Goal: Task Accomplishment & Management: Manage account settings

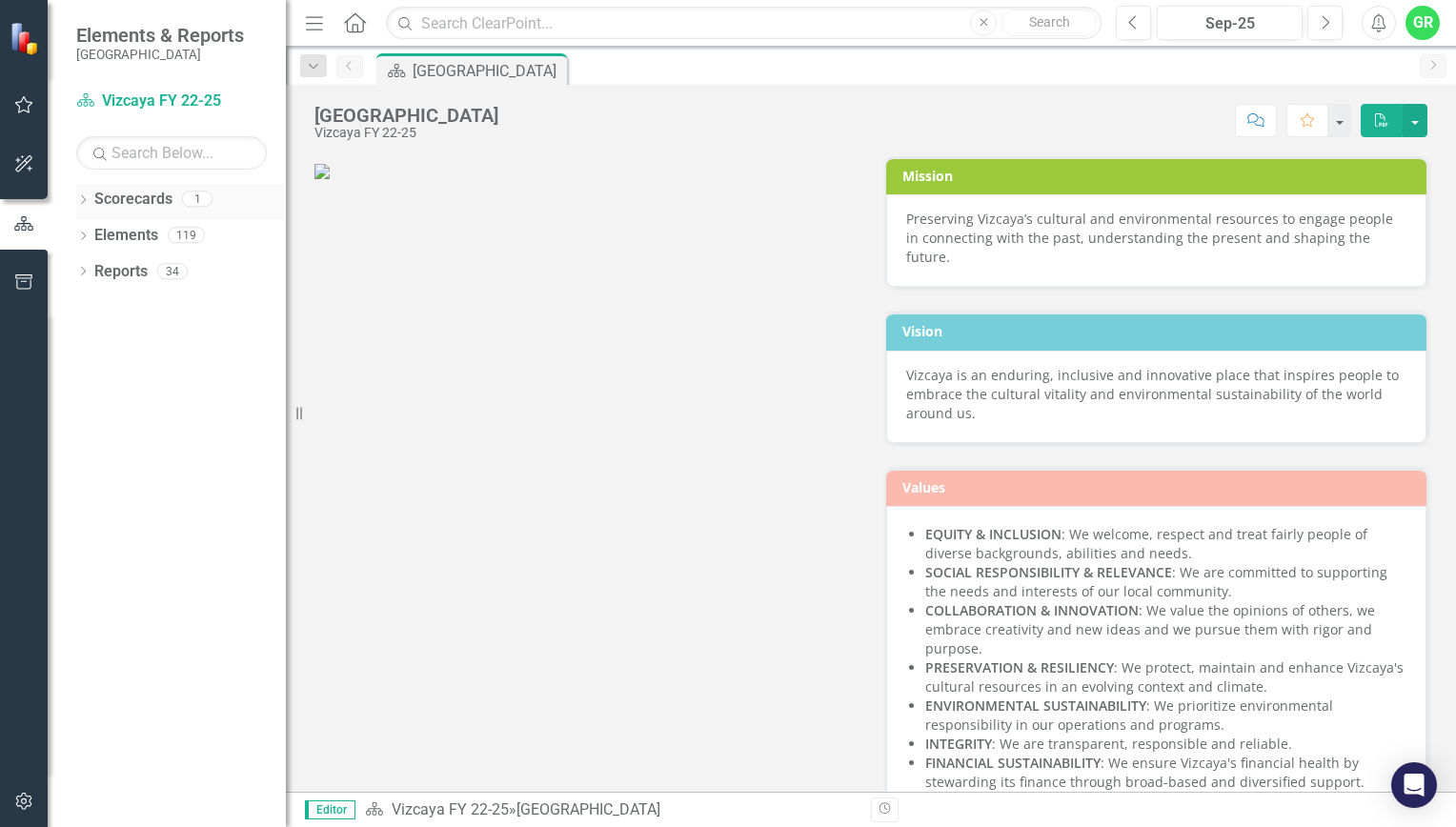
click at [145, 203] on link "Scorecards" at bounding box center [133, 199] width 78 height 22
click at [151, 203] on link "Scorecards" at bounding box center [133, 199] width 78 height 22
click at [204, 200] on div "1" at bounding box center [197, 199] width 31 height 16
click at [85, 204] on icon "Dropdown" at bounding box center [83, 201] width 14 height 11
click at [185, 239] on link "Vizcaya FY 22-25" at bounding box center [195, 236] width 181 height 22
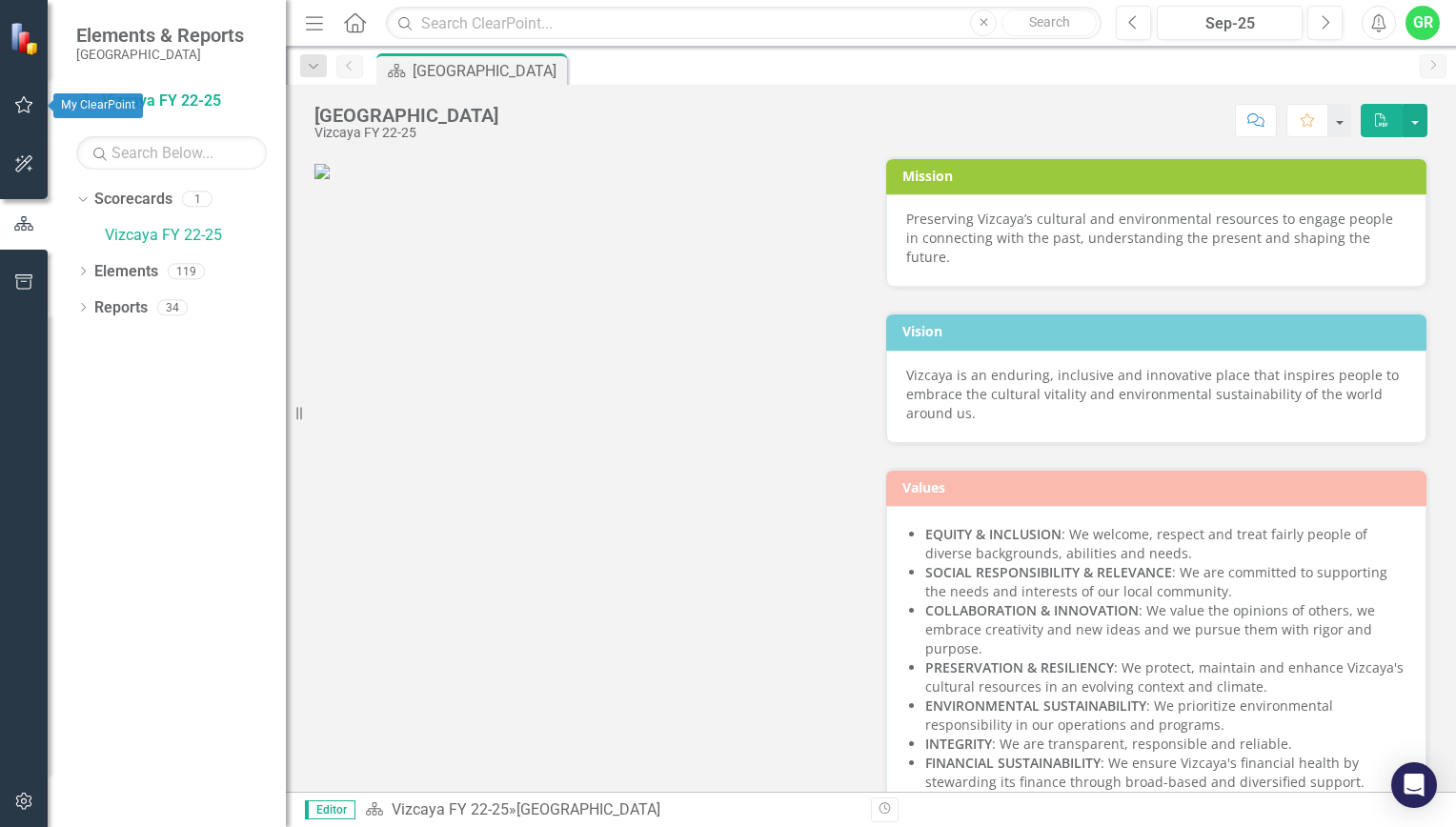
click at [16, 115] on button "button" at bounding box center [25, 105] width 43 height 40
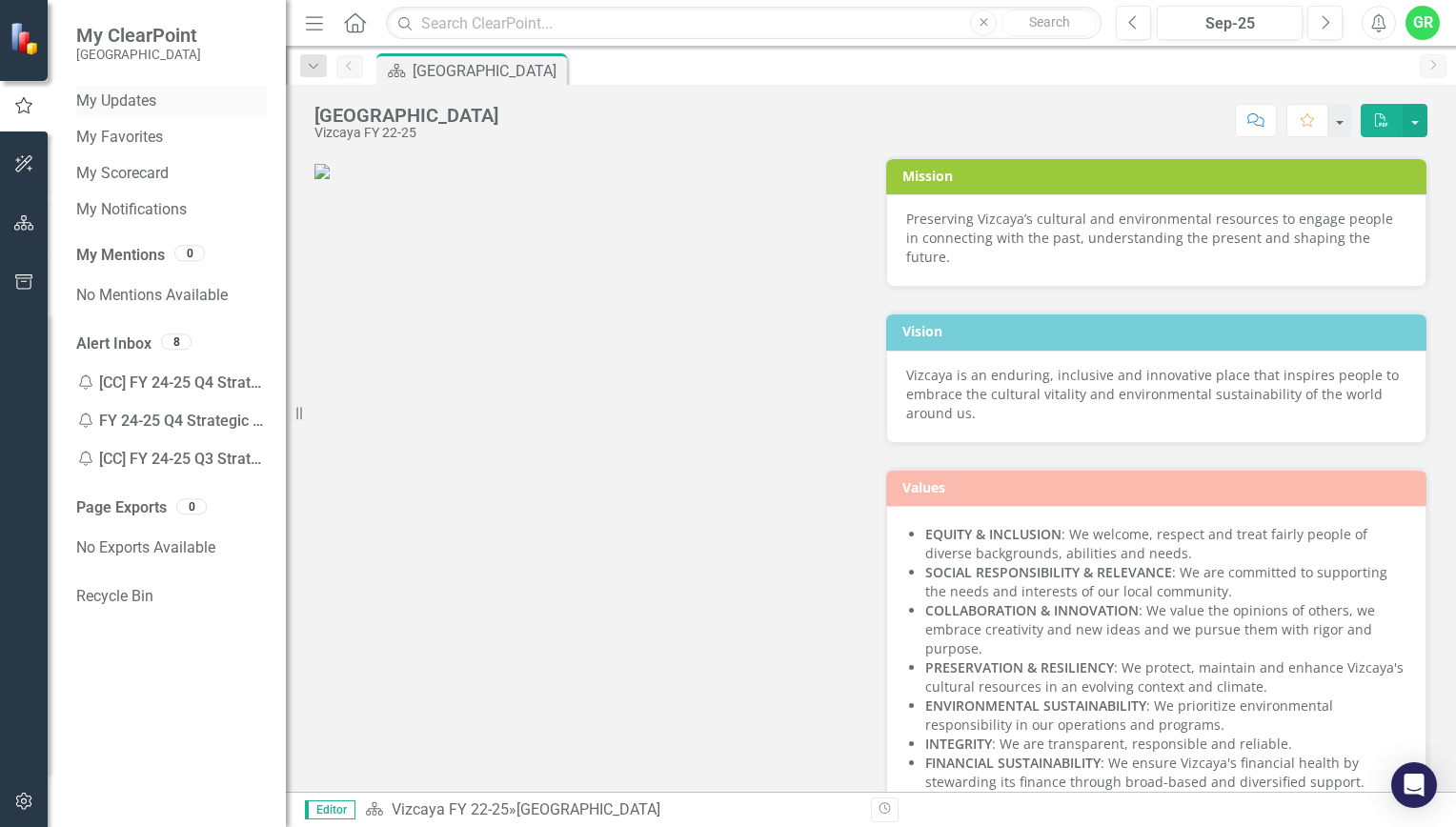
click at [156, 102] on link "My Updates" at bounding box center [170, 102] width 190 height 22
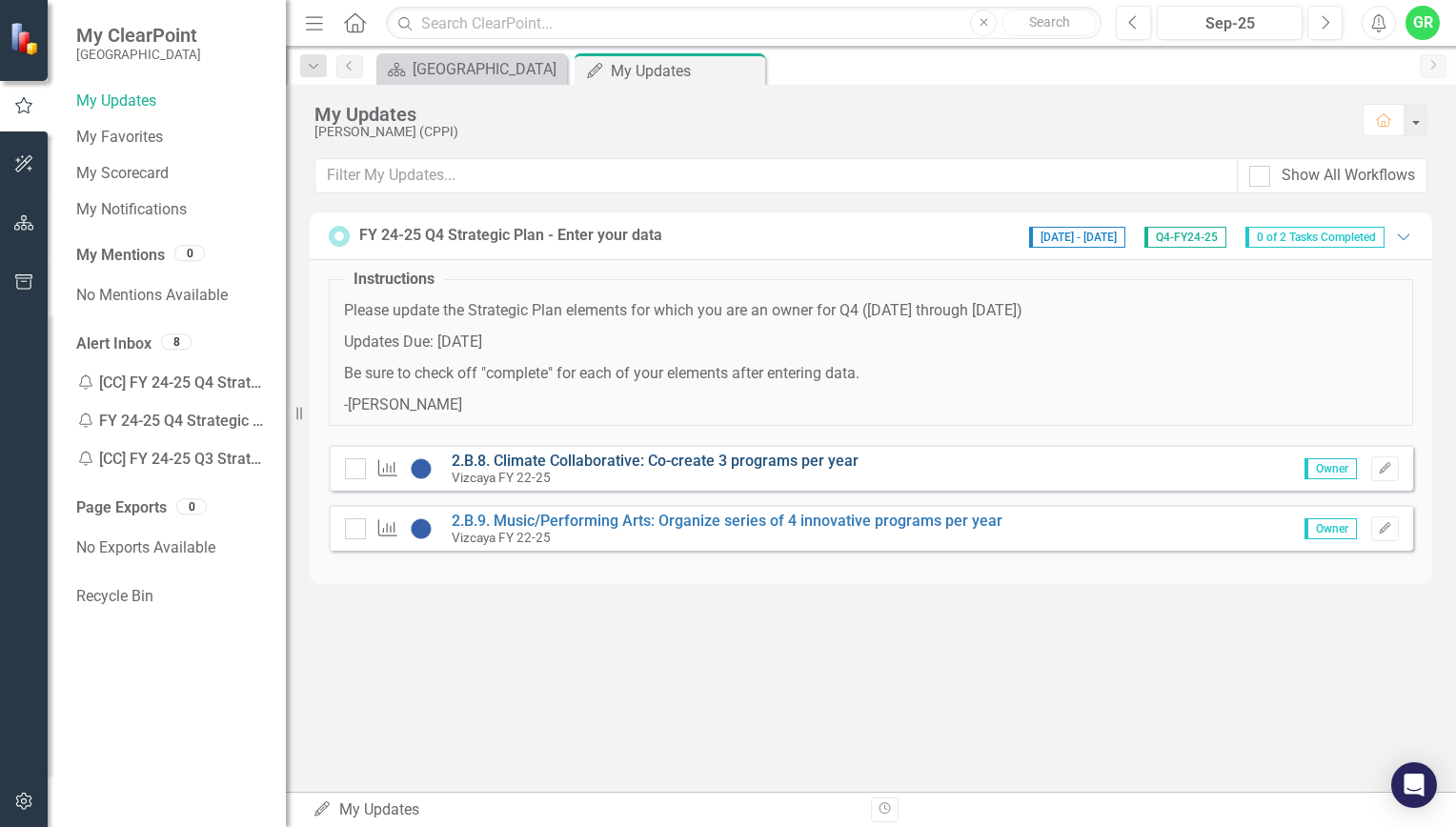
click at [620, 463] on link "2.B.8. Climate Collaborative: Co-create 3 programs per year" at bounding box center [654, 460] width 407 height 18
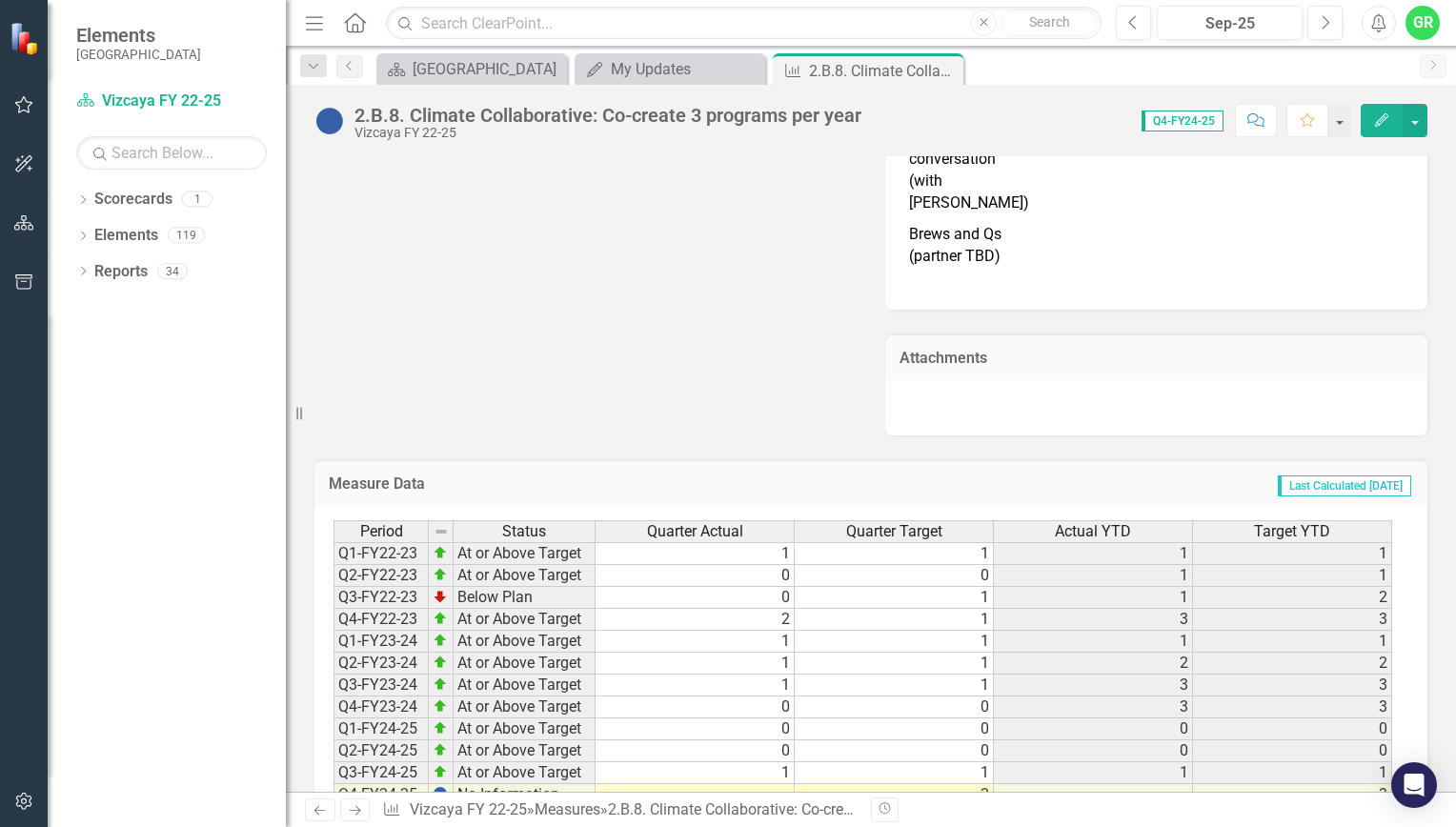
scroll to position [2753, 0]
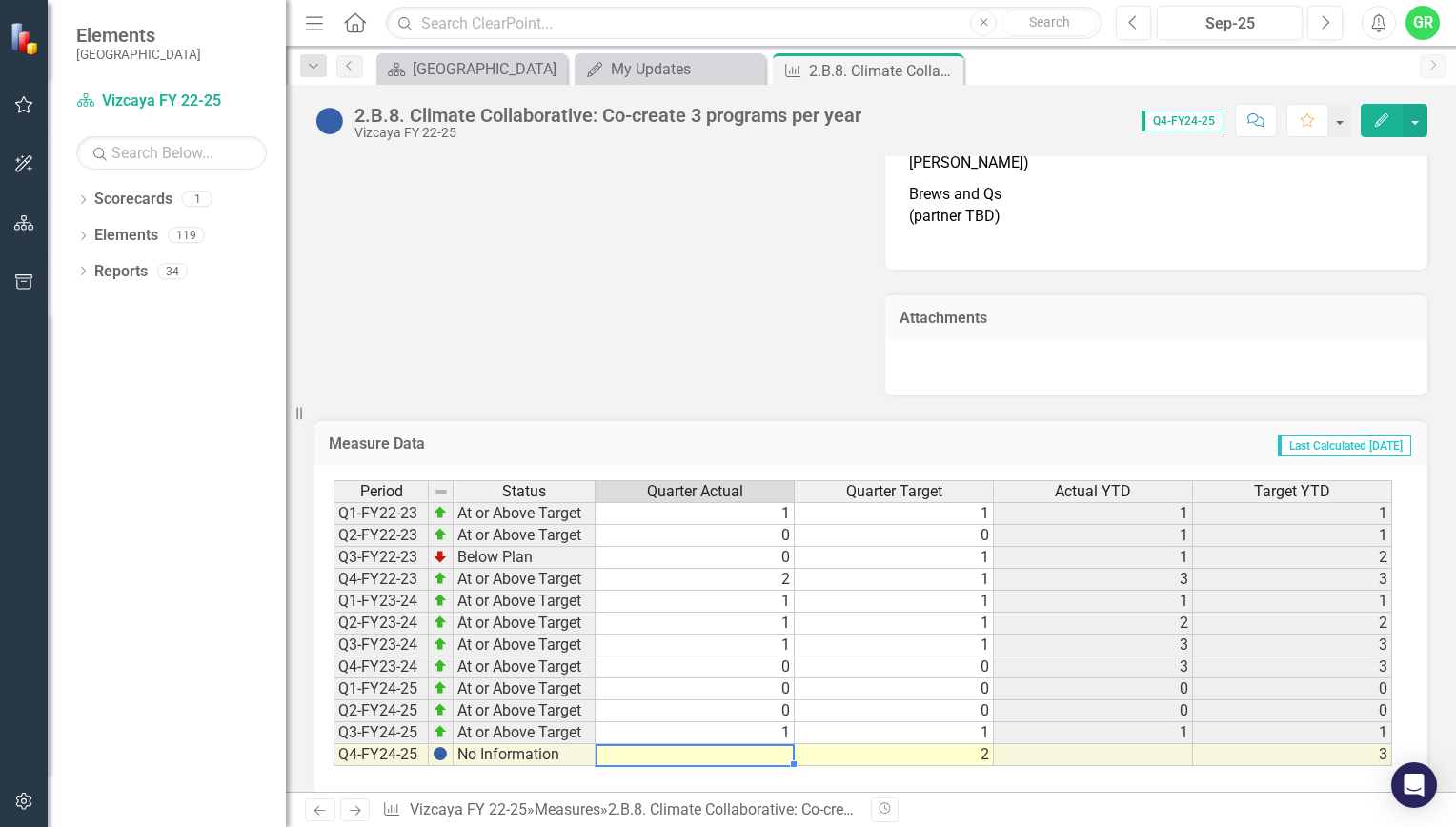
click at [771, 744] on td at bounding box center [695, 755] width 199 height 22
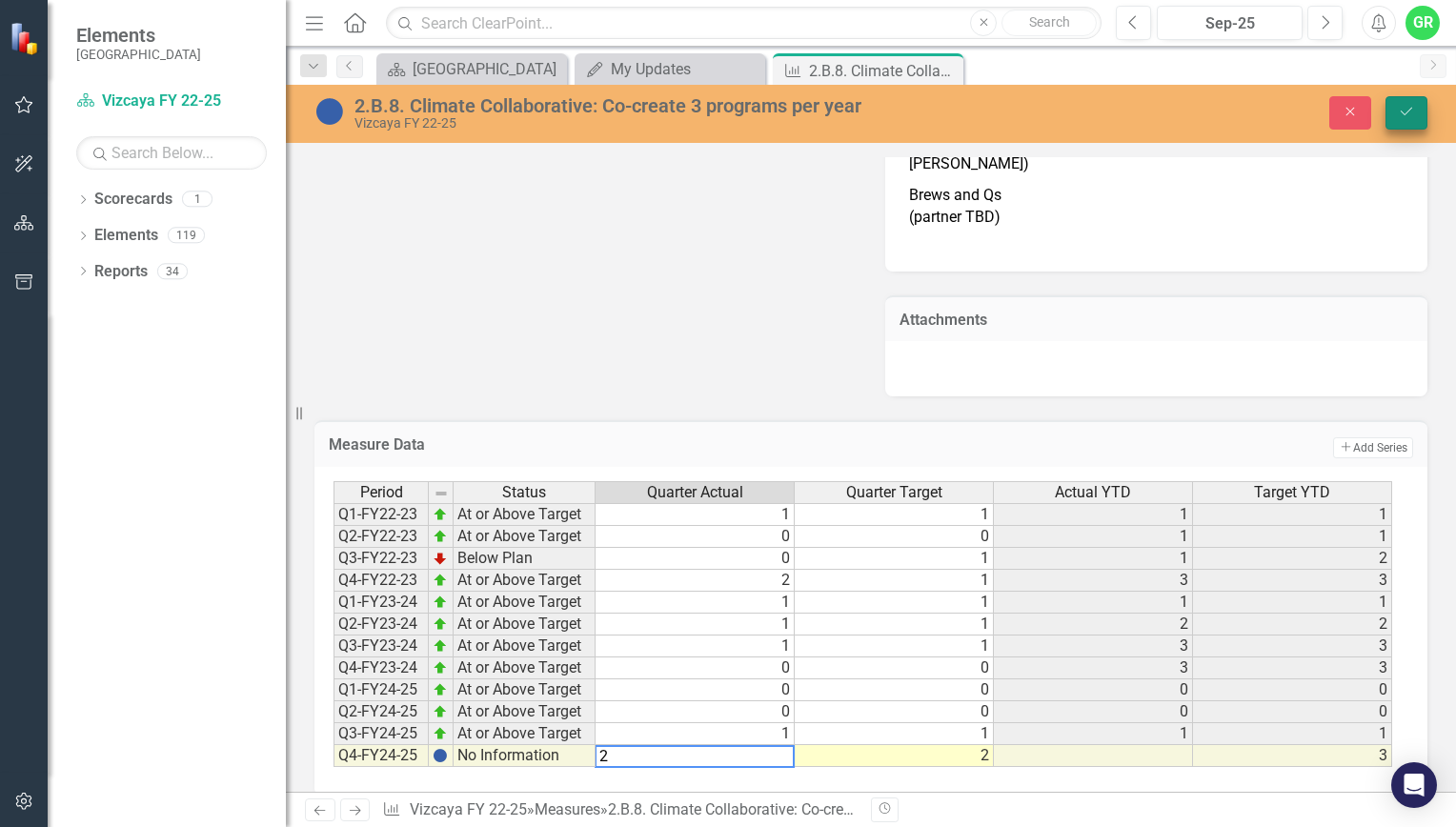
type textarea "2"
click at [1405, 121] on button "Save" at bounding box center [1406, 113] width 42 height 34
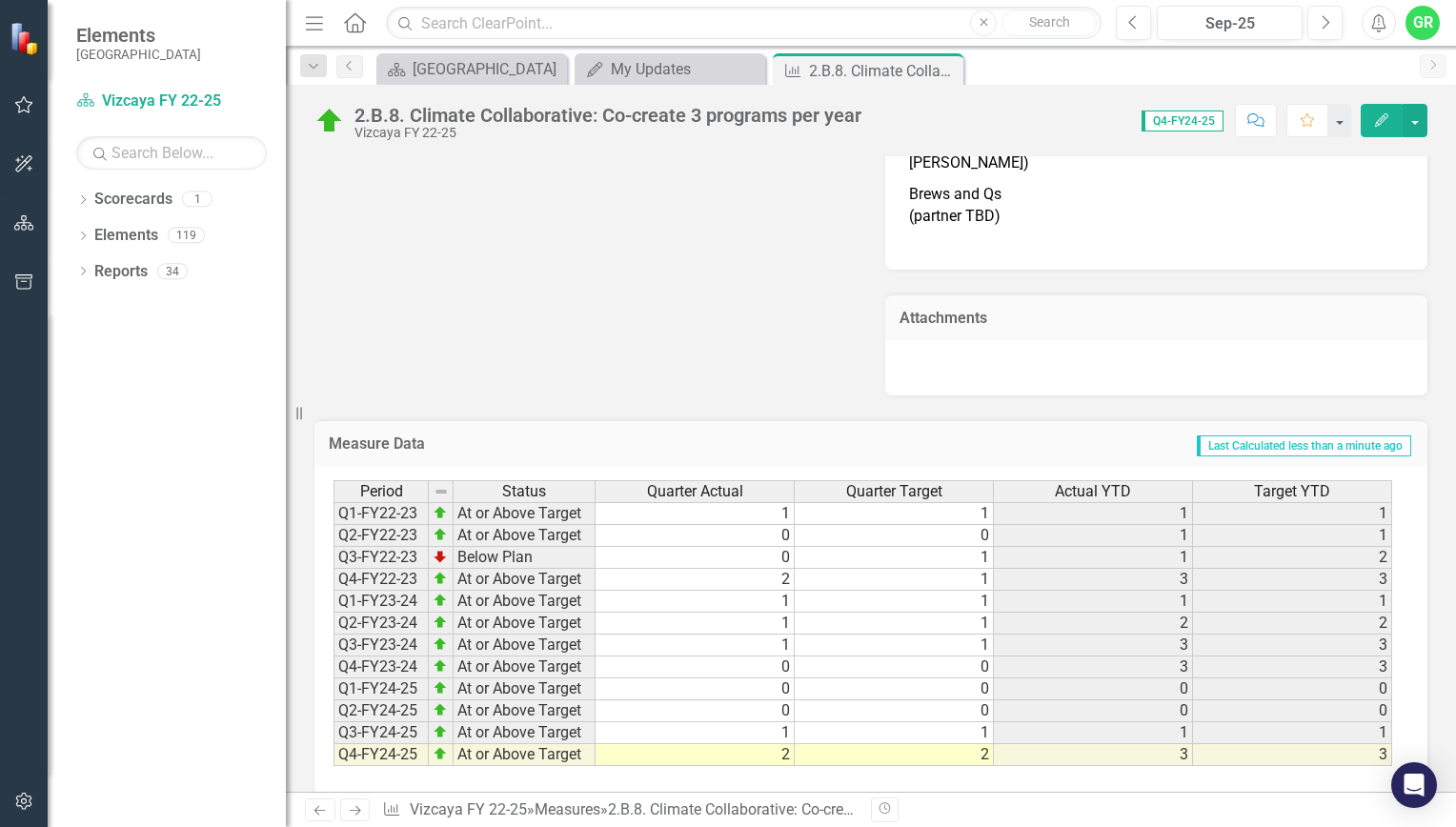
scroll to position [0, 0]
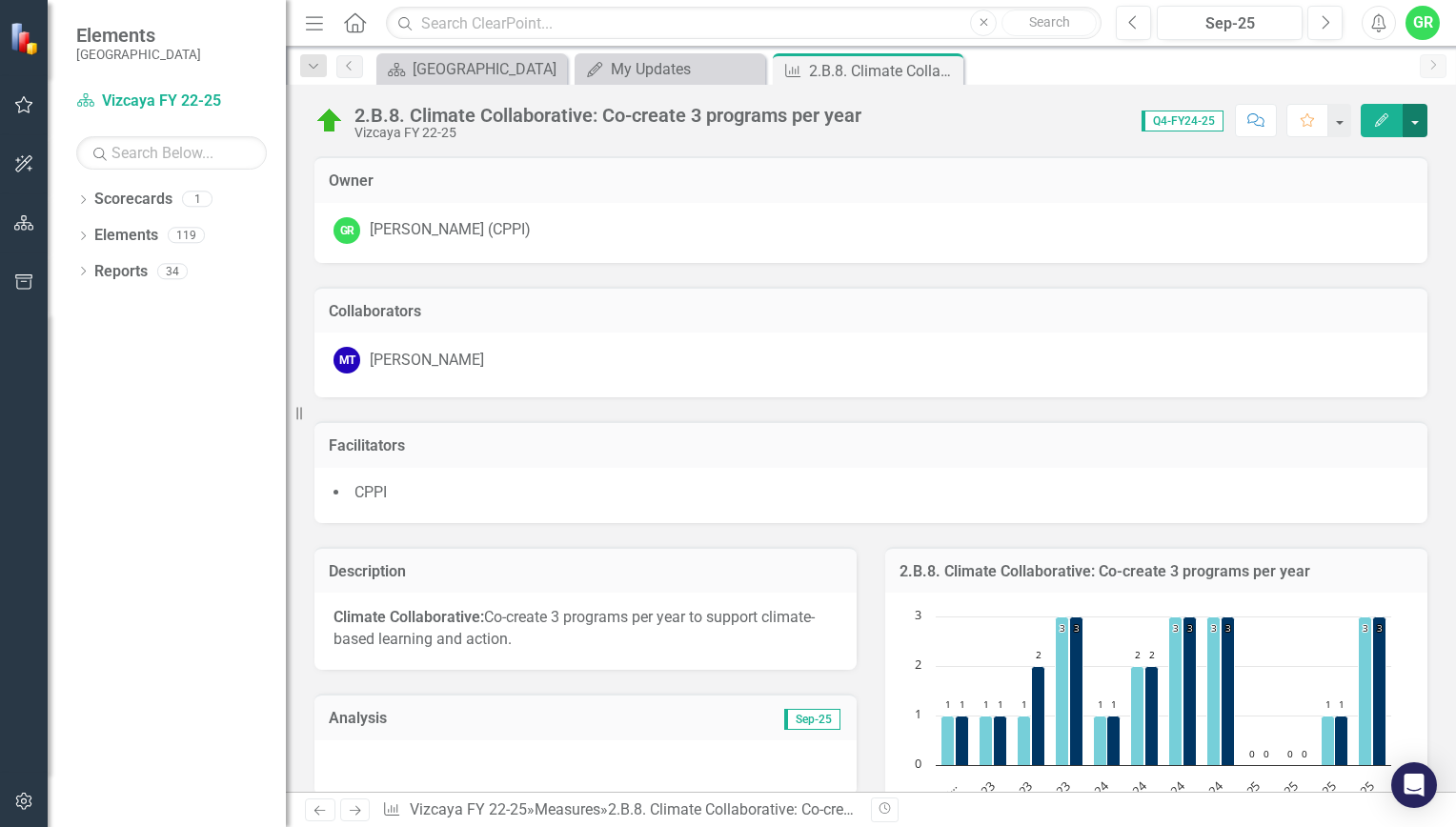
click at [1420, 129] on button "button" at bounding box center [1414, 120] width 25 height 34
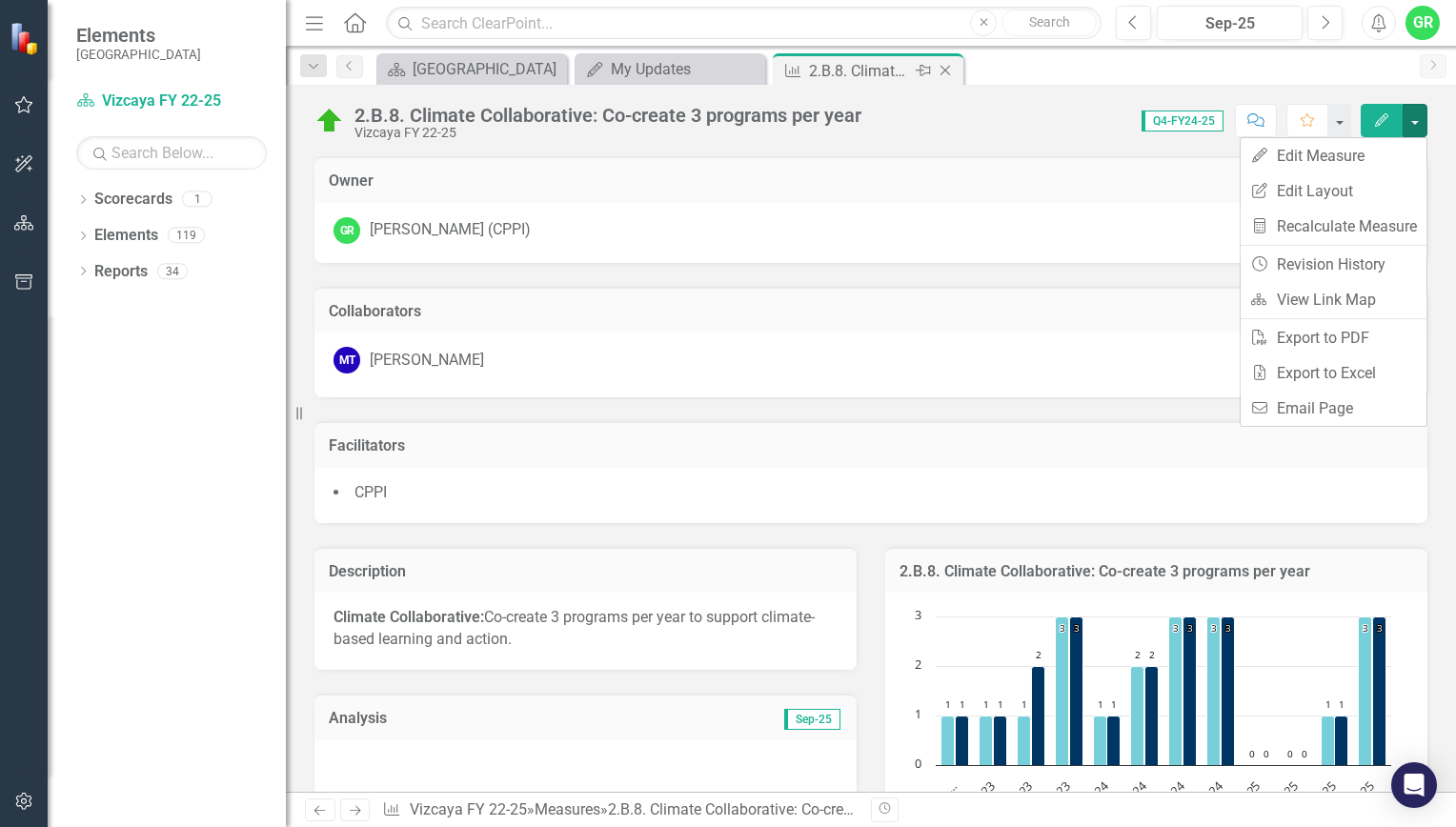
click at [947, 74] on icon "Close" at bounding box center [945, 70] width 19 height 15
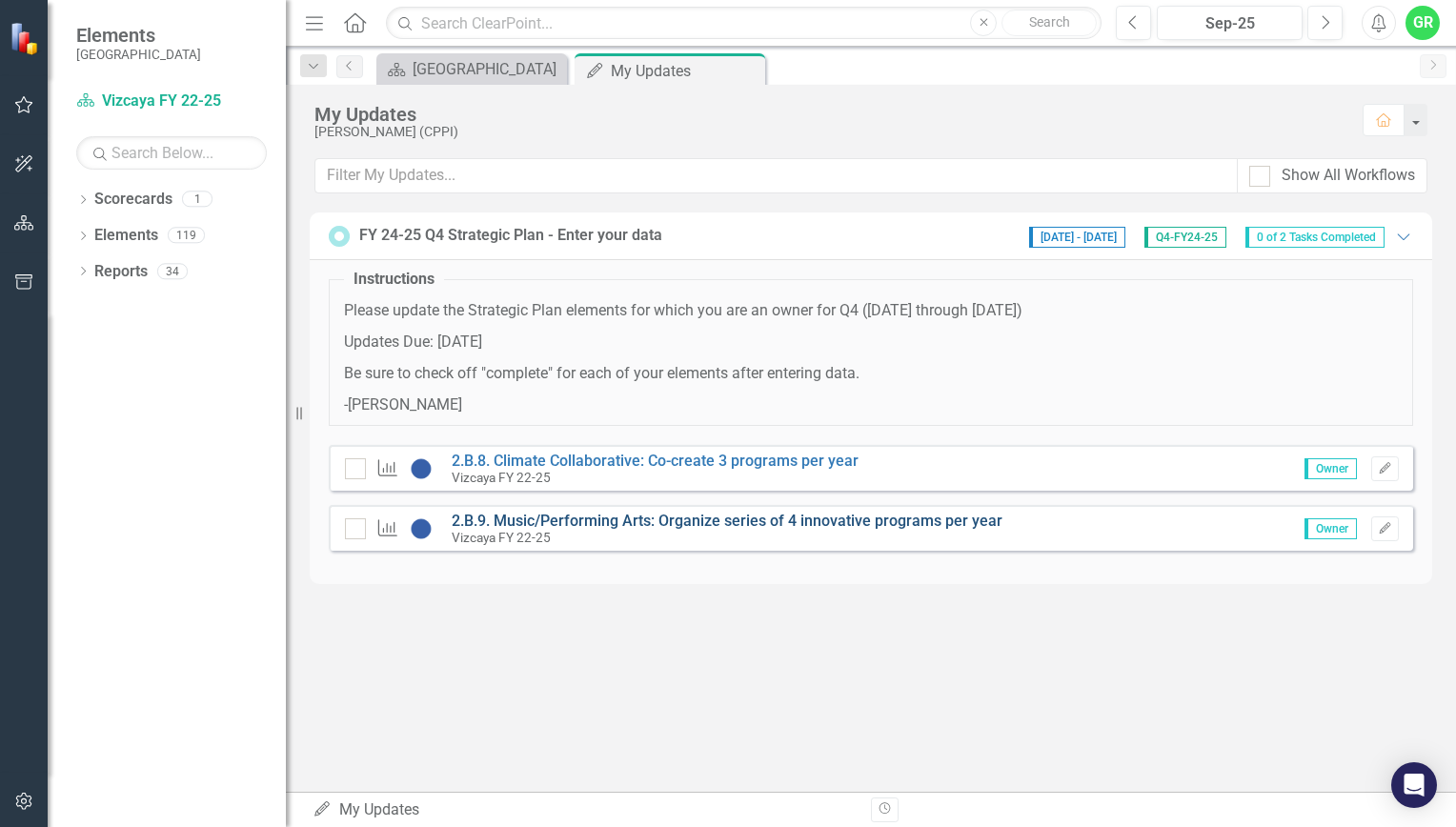
click at [580, 527] on link "2.B.9. Music/Performing Arts: Organize series of 4 innovative programs per year" at bounding box center [726, 520] width 551 height 18
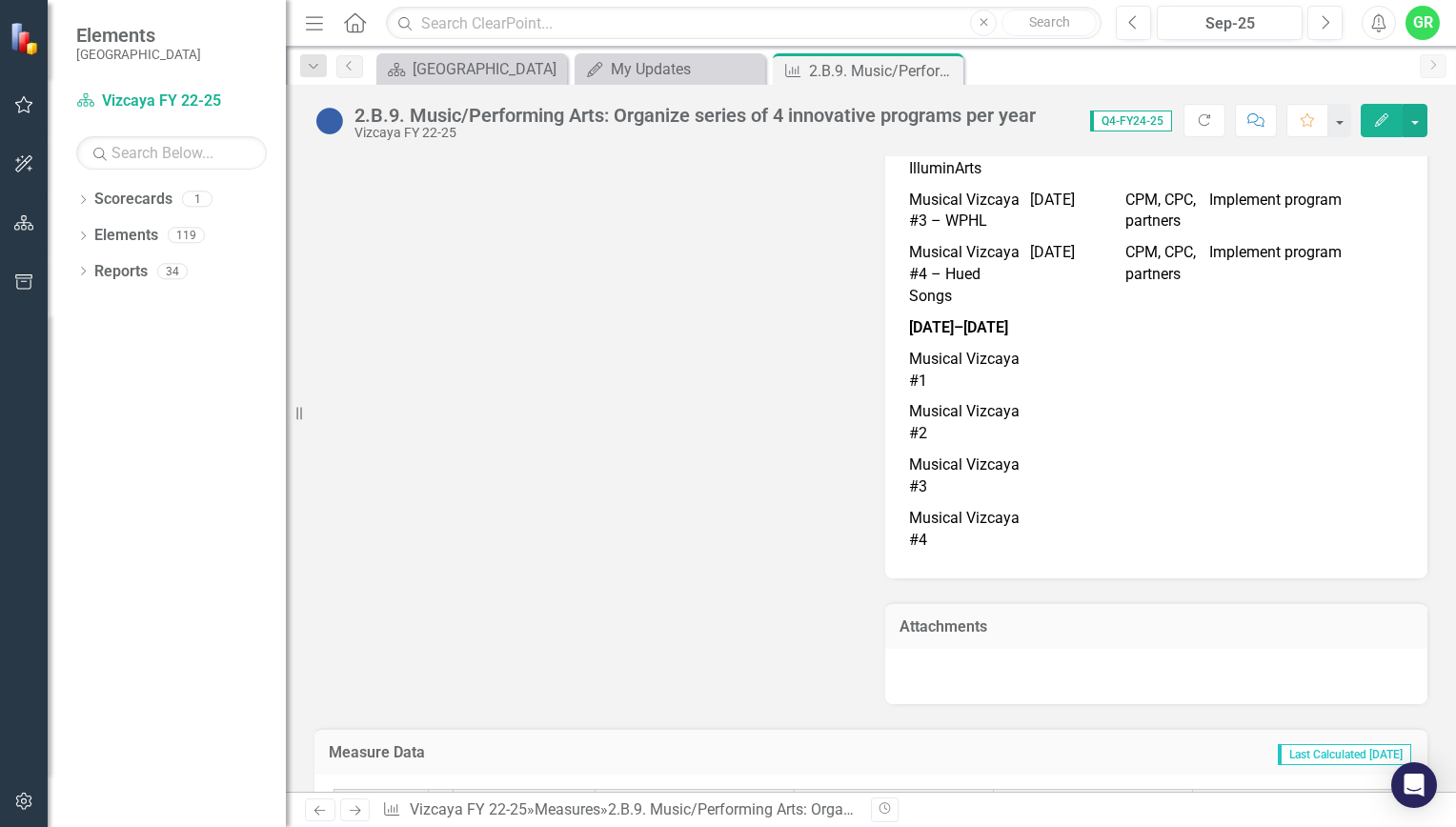
scroll to position [2507, 0]
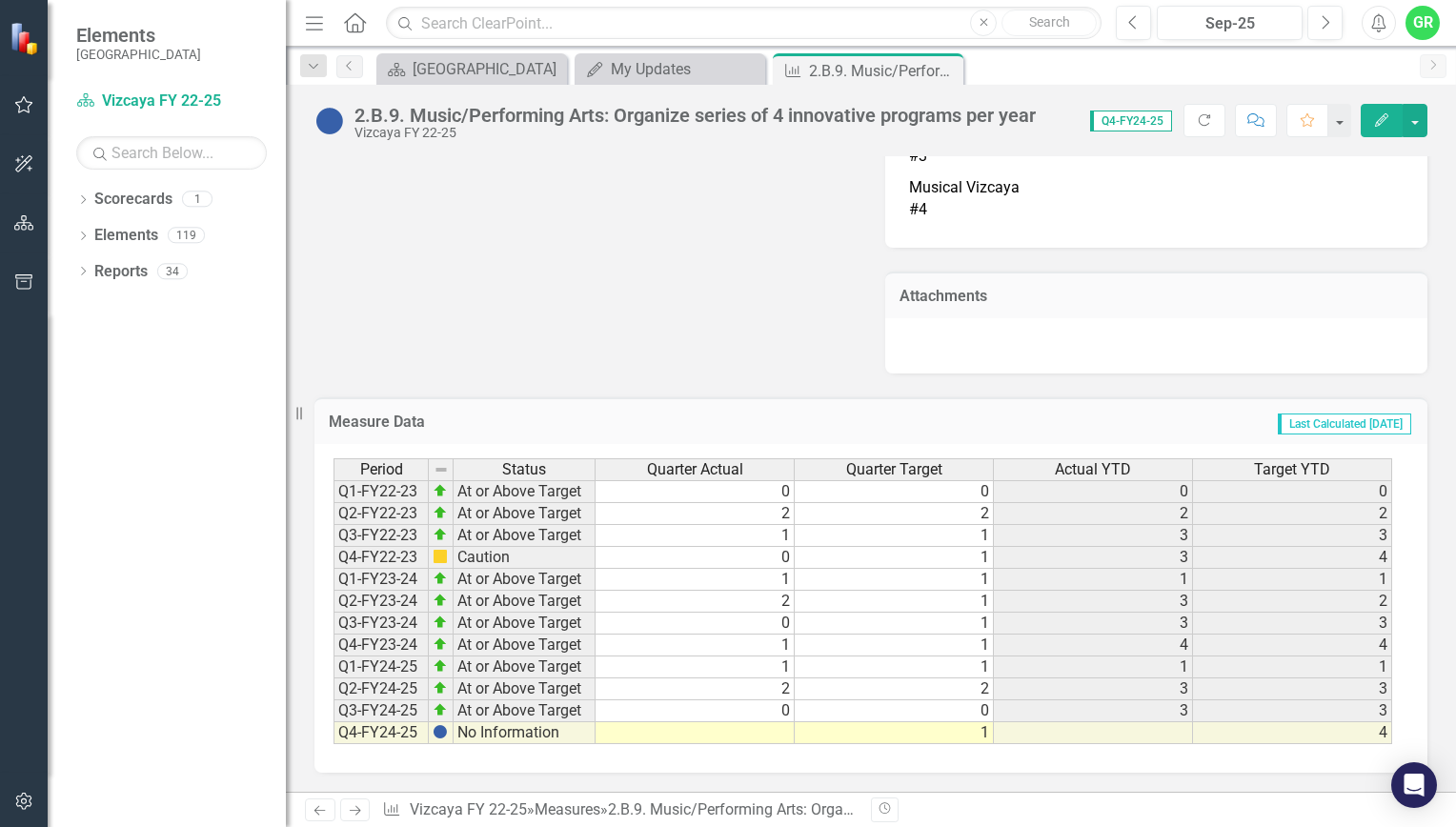
click at [333, 743] on div "Period Status Quarter Actual Quarter Target Actual YTD Target YTD Q1-FY22-23 At…" at bounding box center [333, 601] width 0 height 286
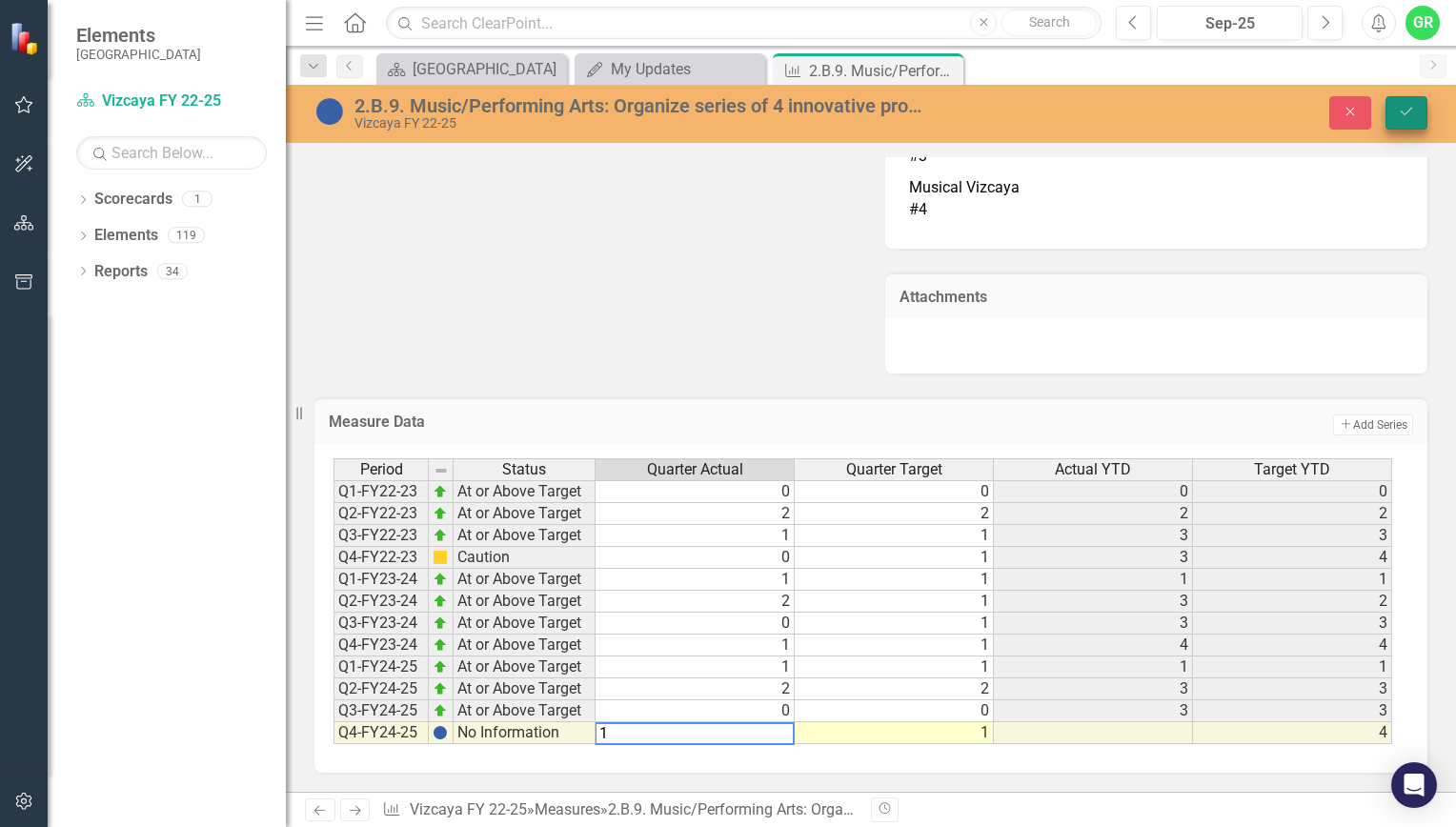
type textarea "1"
click at [1397, 117] on button "Save" at bounding box center [1406, 113] width 42 height 34
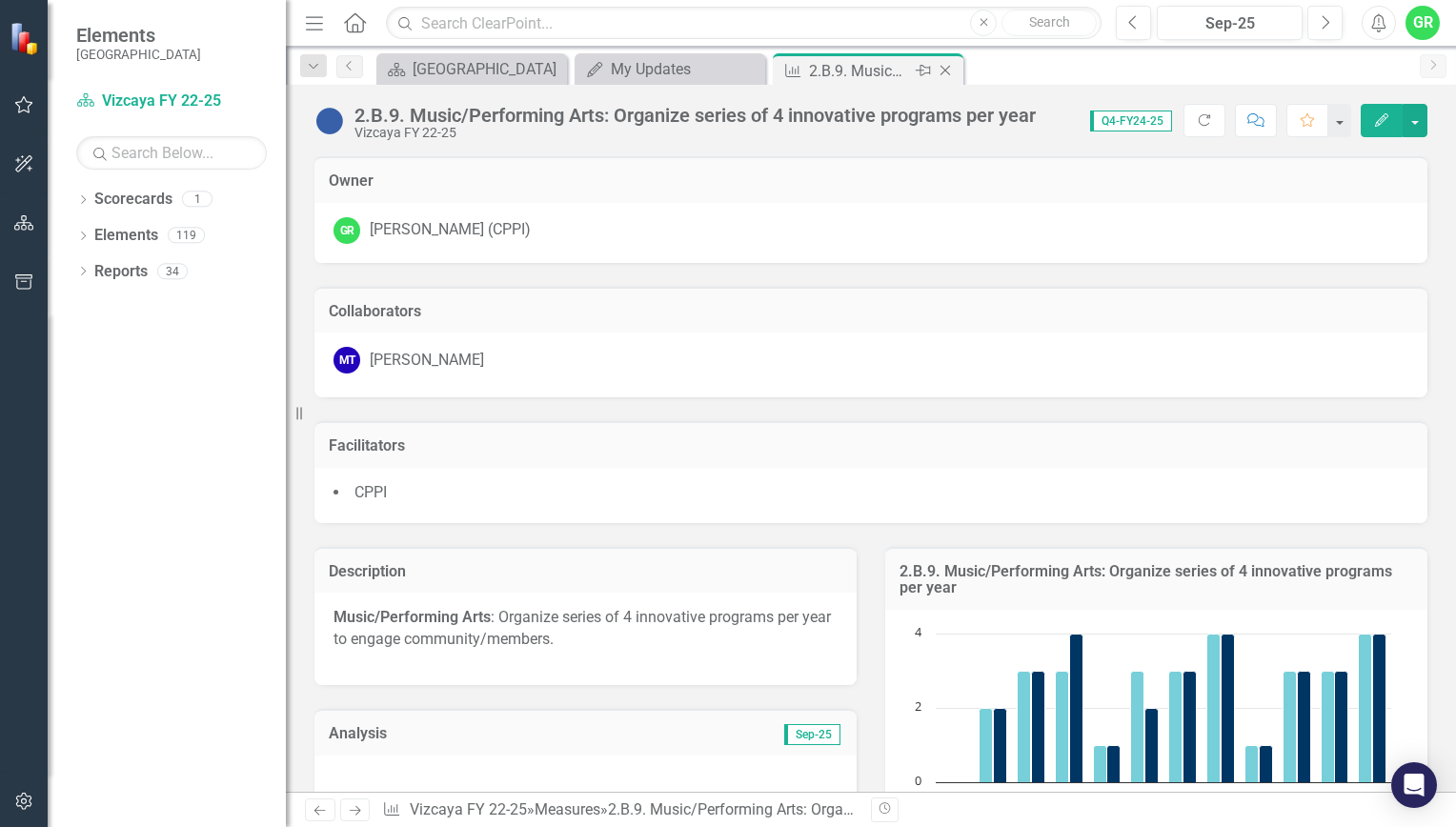
click at [951, 79] on div "Close" at bounding box center [947, 71] width 24 height 24
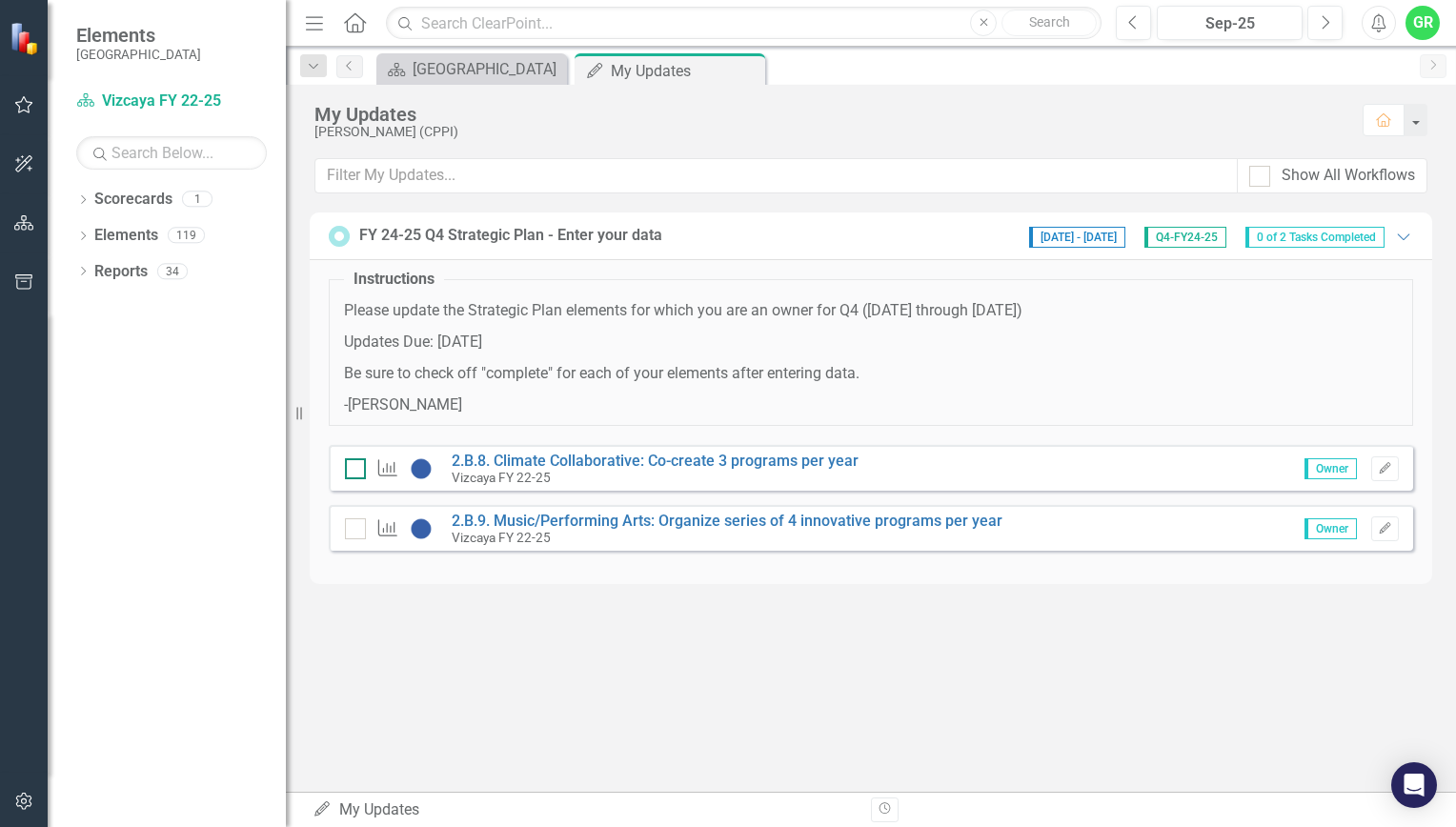
click at [351, 466] on input "checkbox" at bounding box center [351, 464] width 13 height 13
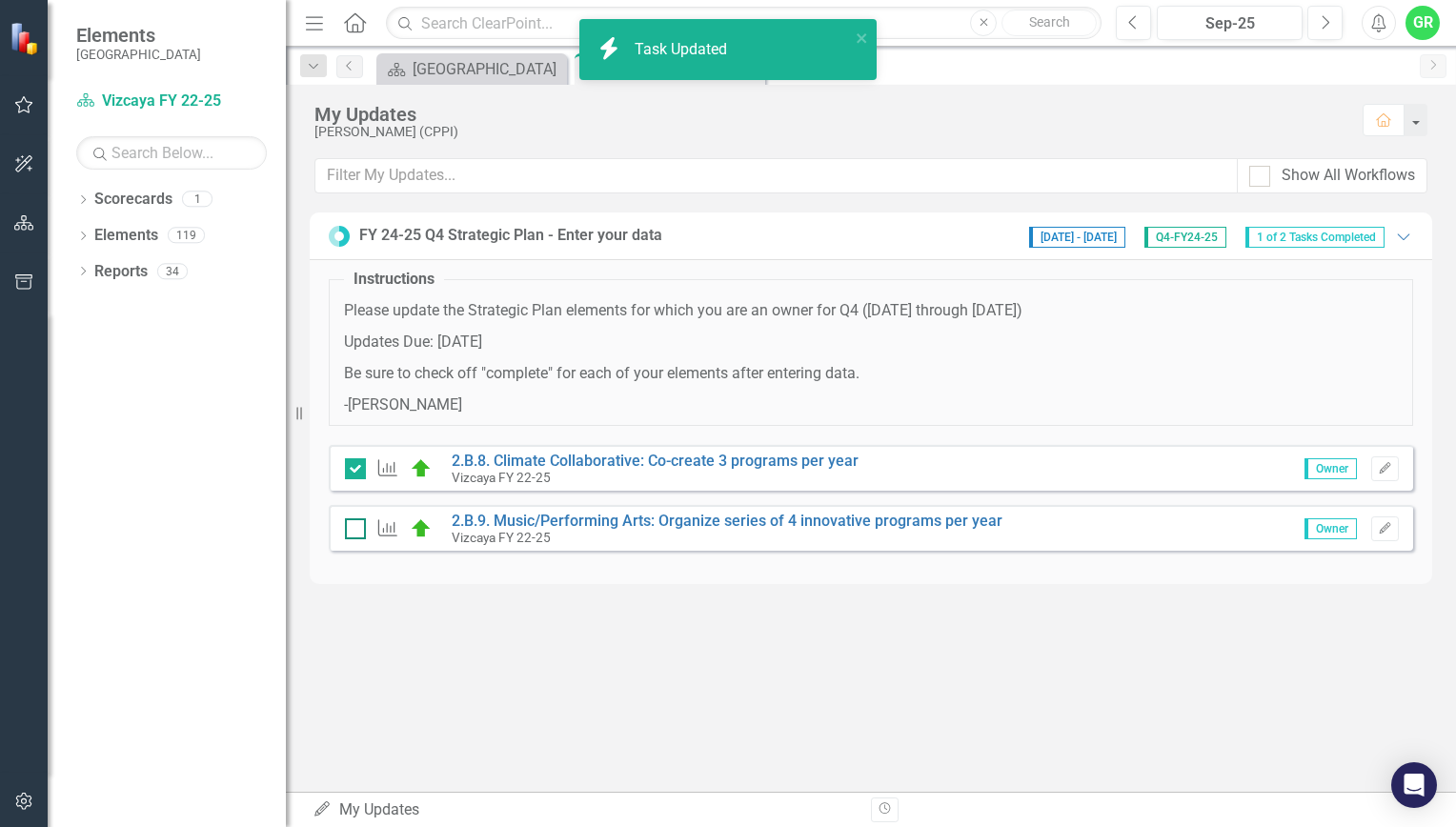
checkbox input "true"
click at [352, 527] on input "checkbox" at bounding box center [351, 524] width 13 height 13
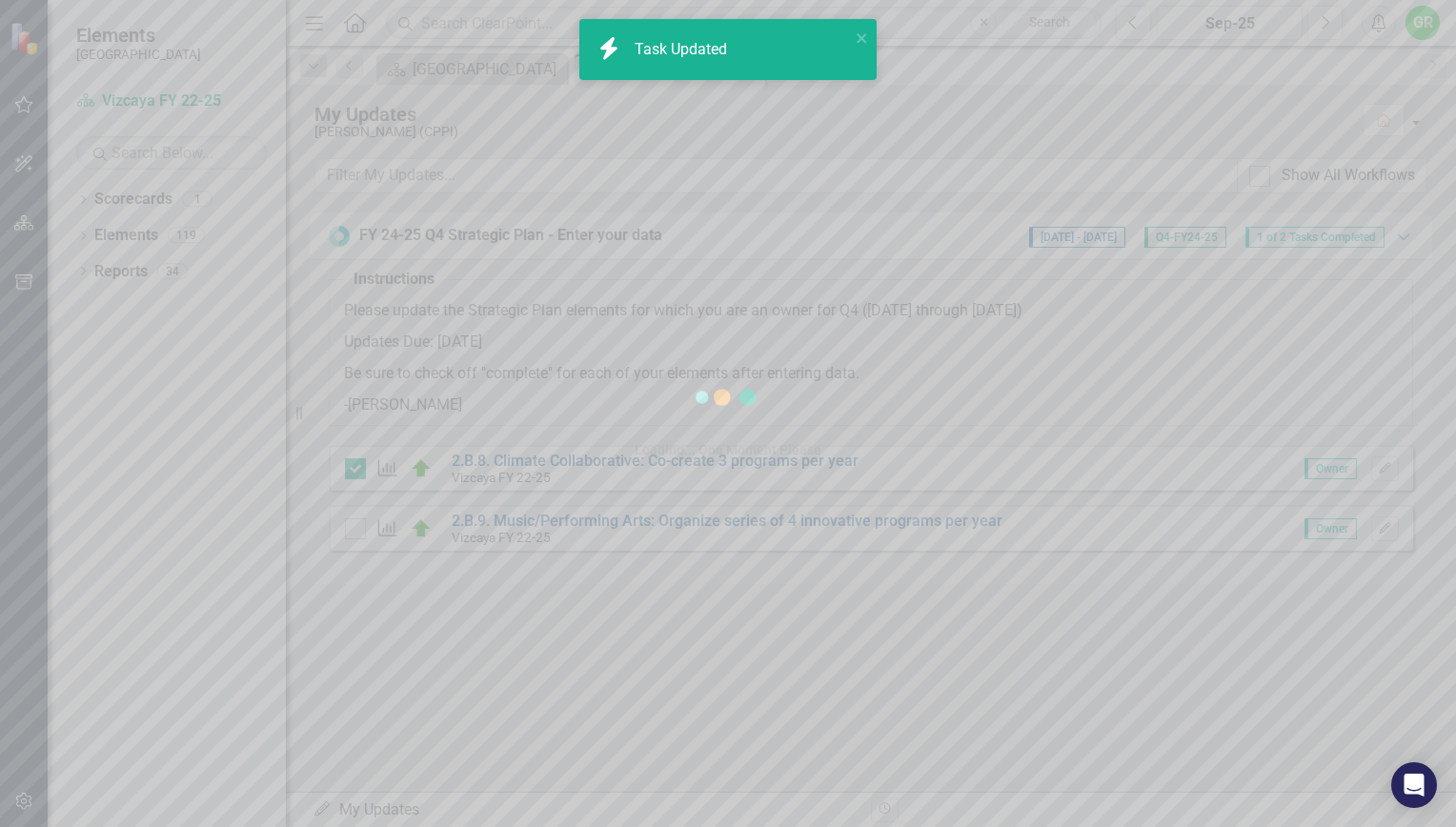
checkbox input "true"
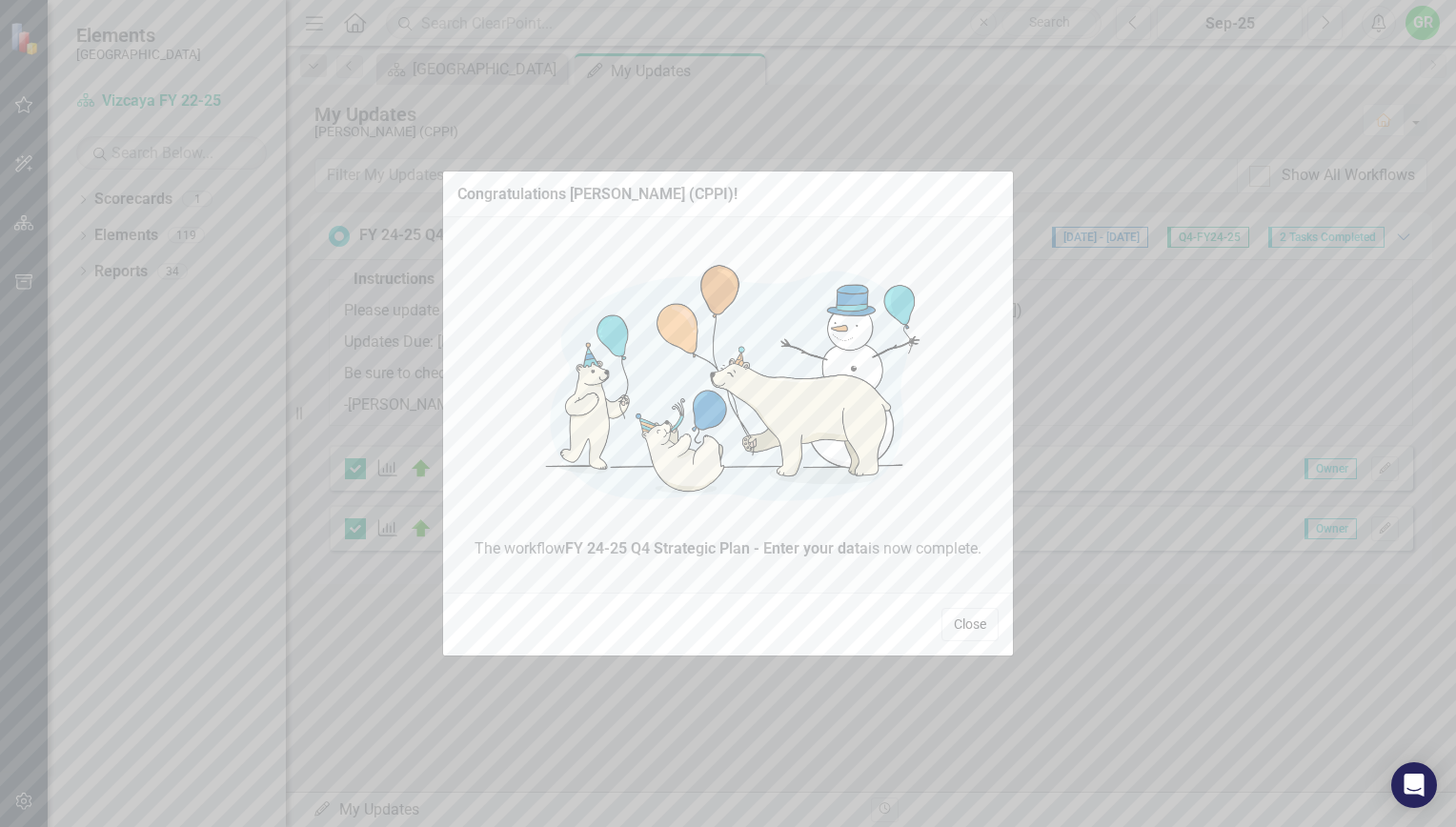
click at [983, 619] on button "Close" at bounding box center [969, 625] width 57 height 34
